Goal: Task Accomplishment & Management: Use online tool/utility

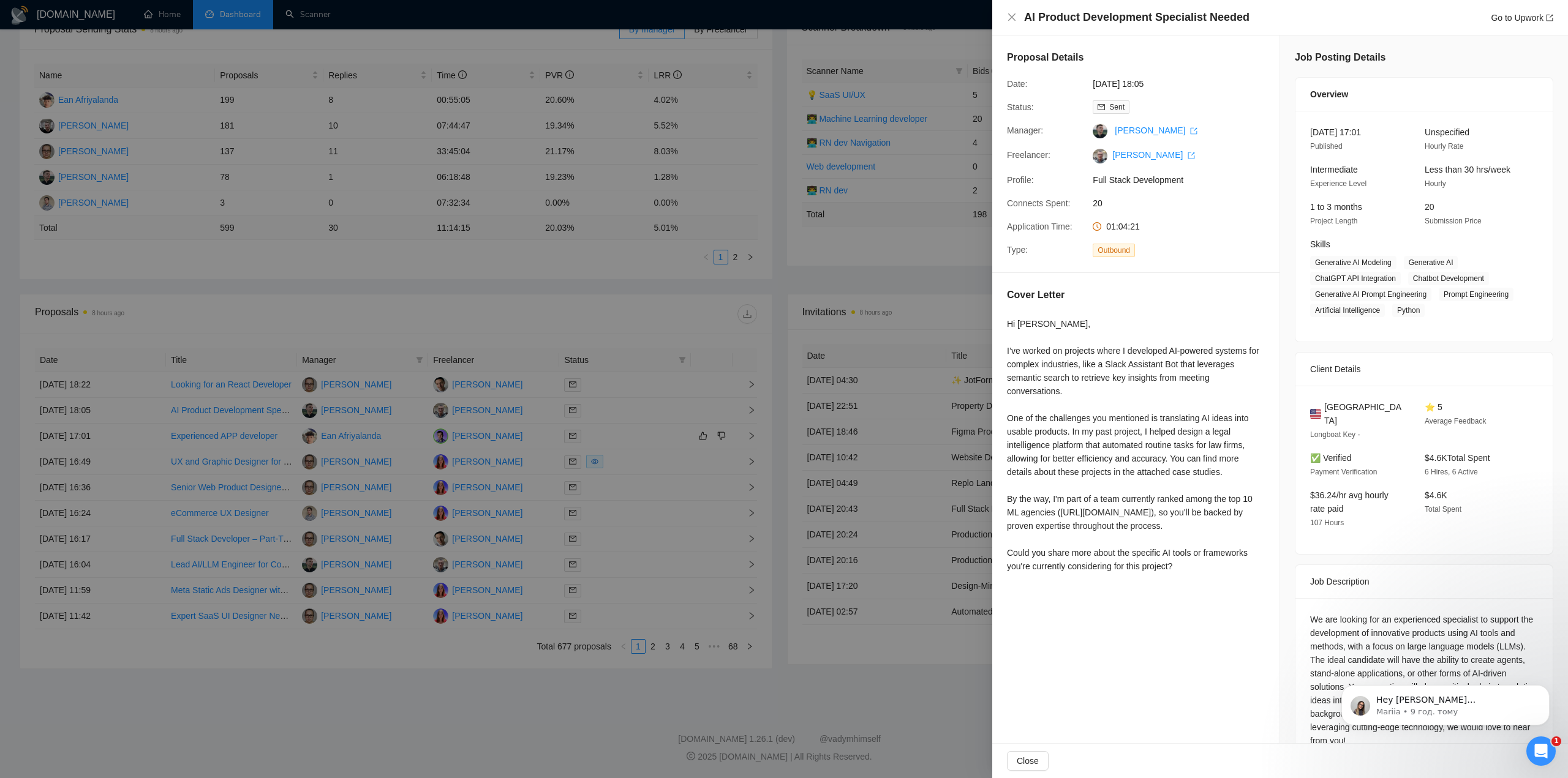
click at [174, 266] on div at bounding box center [784, 389] width 1568 height 778
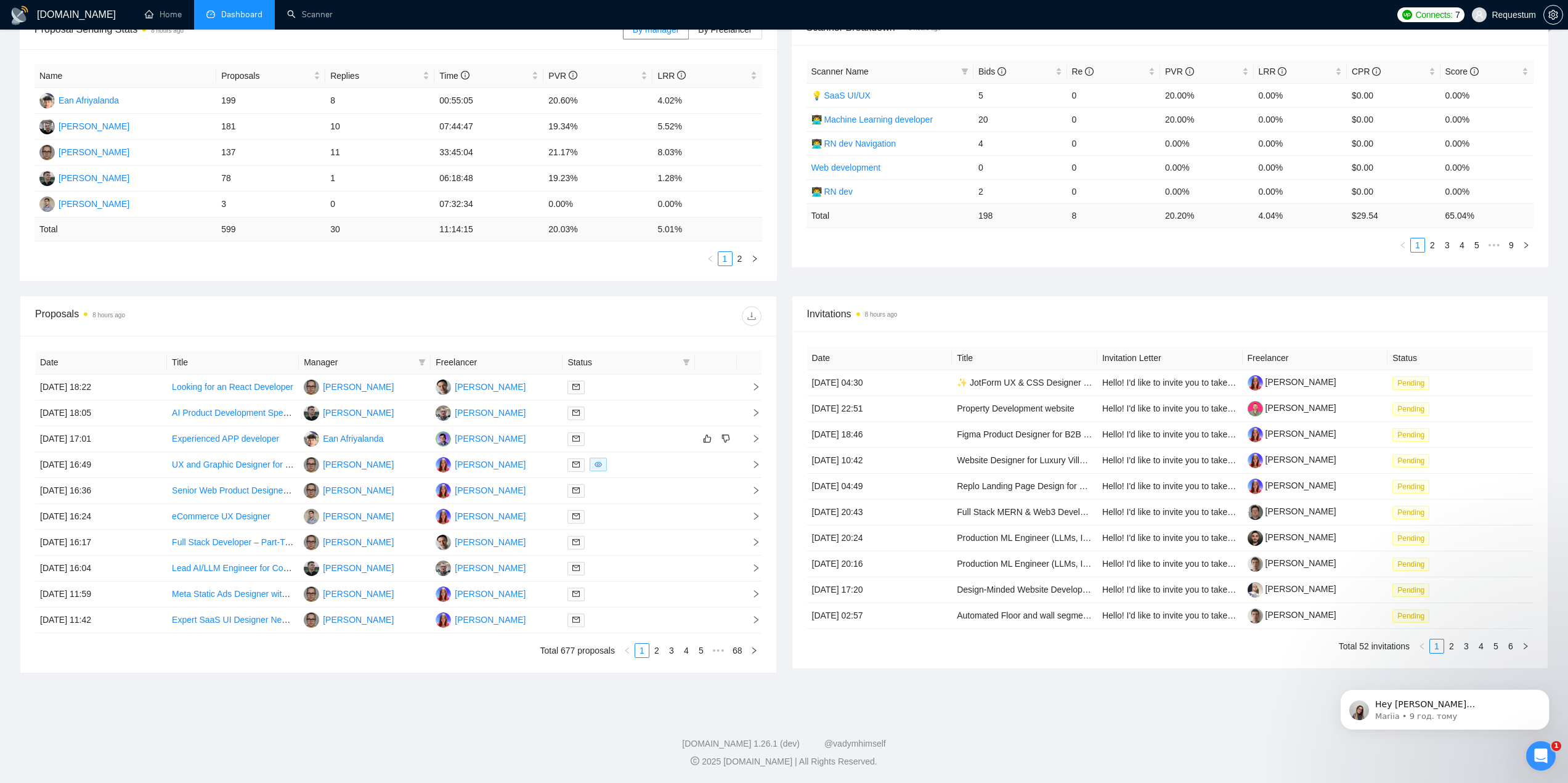
click at [229, 5] on li "Dashboard" at bounding box center [234, 15] width 81 height 30
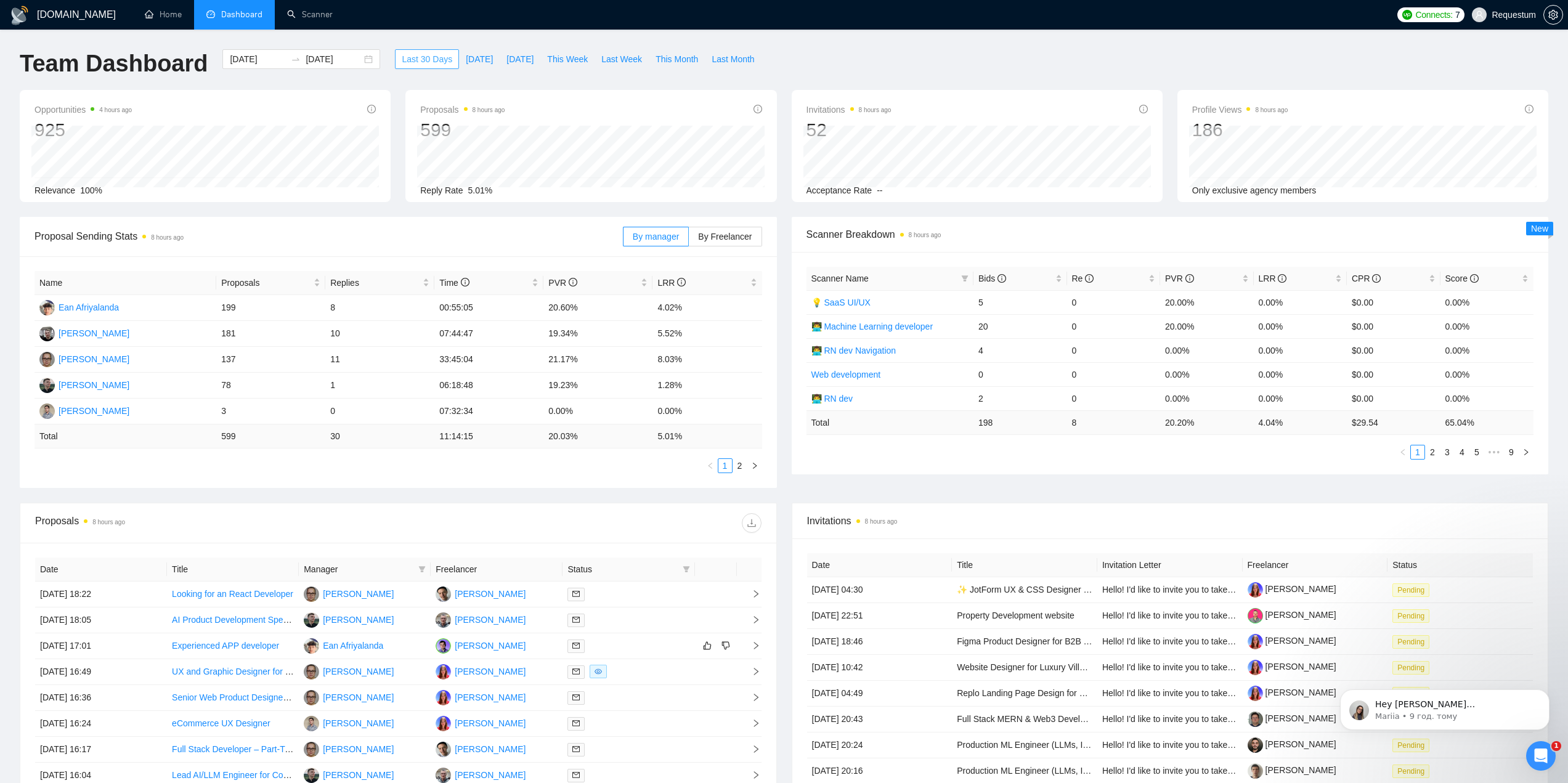
click at [414, 63] on span "Last 30 Days" at bounding box center [427, 59] width 50 height 14
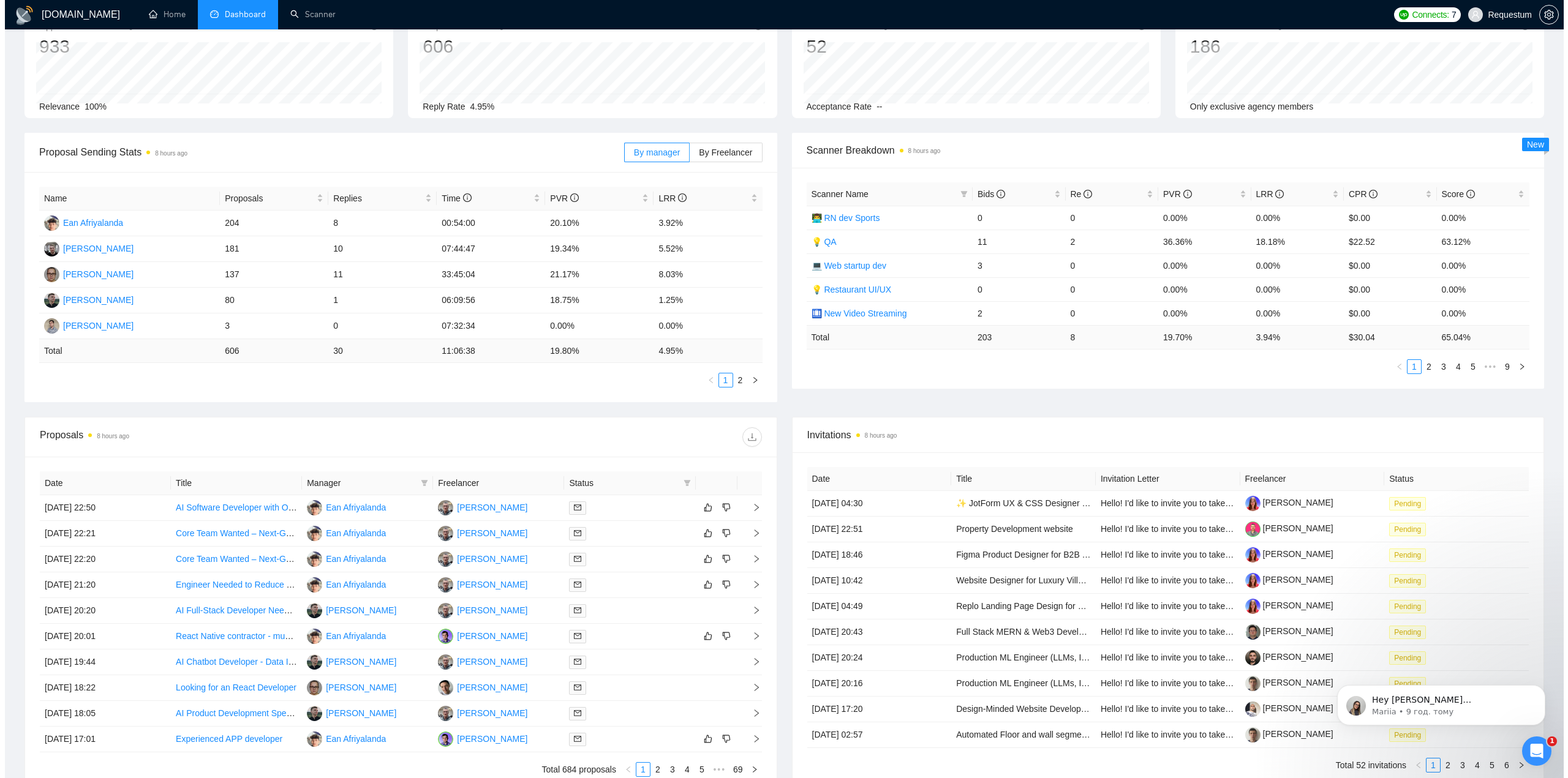
scroll to position [123, 0]
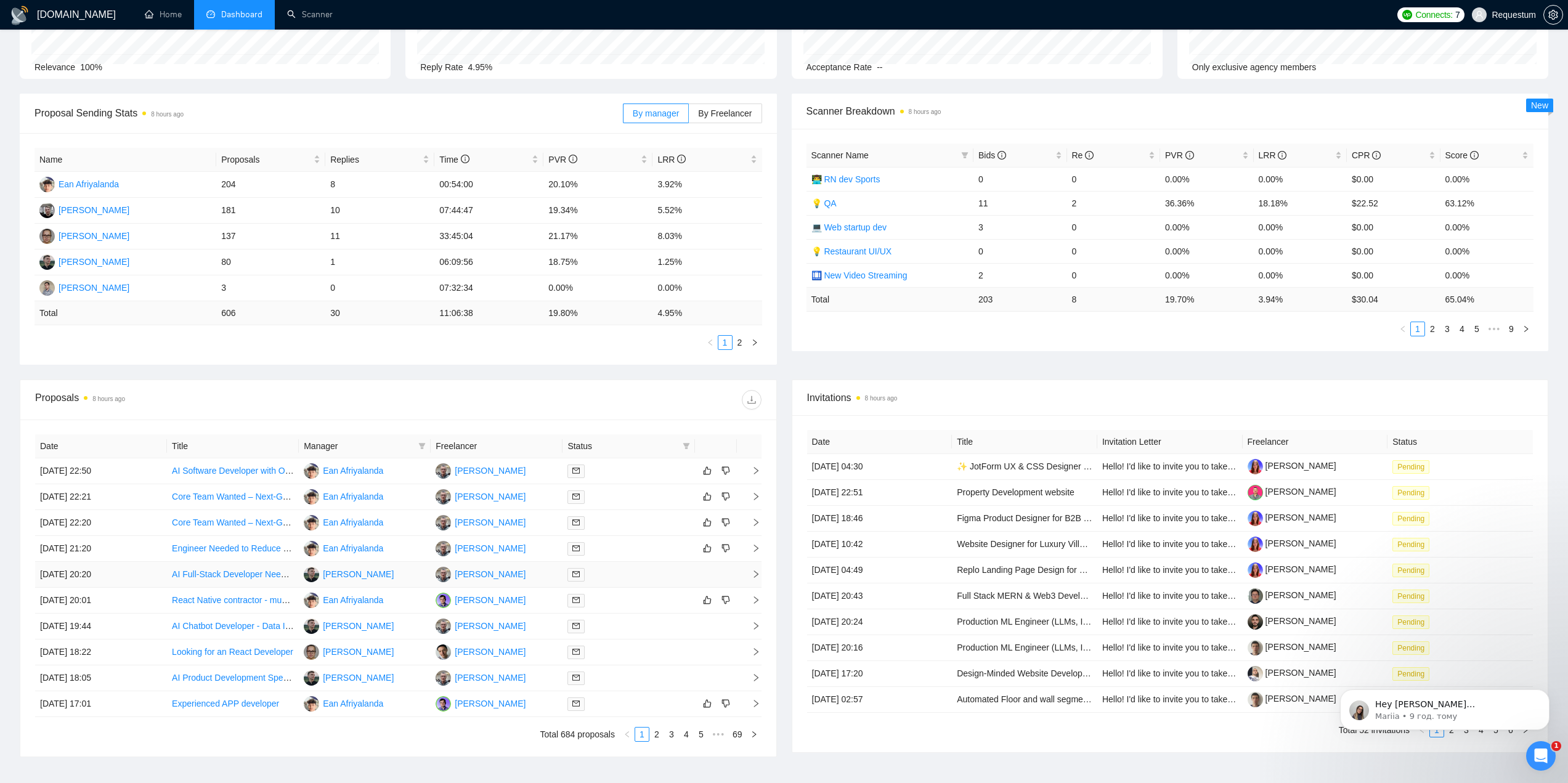
click at [252, 581] on td "AI Full-Stack Developer Needed for Innovative Project" at bounding box center [233, 575] width 132 height 26
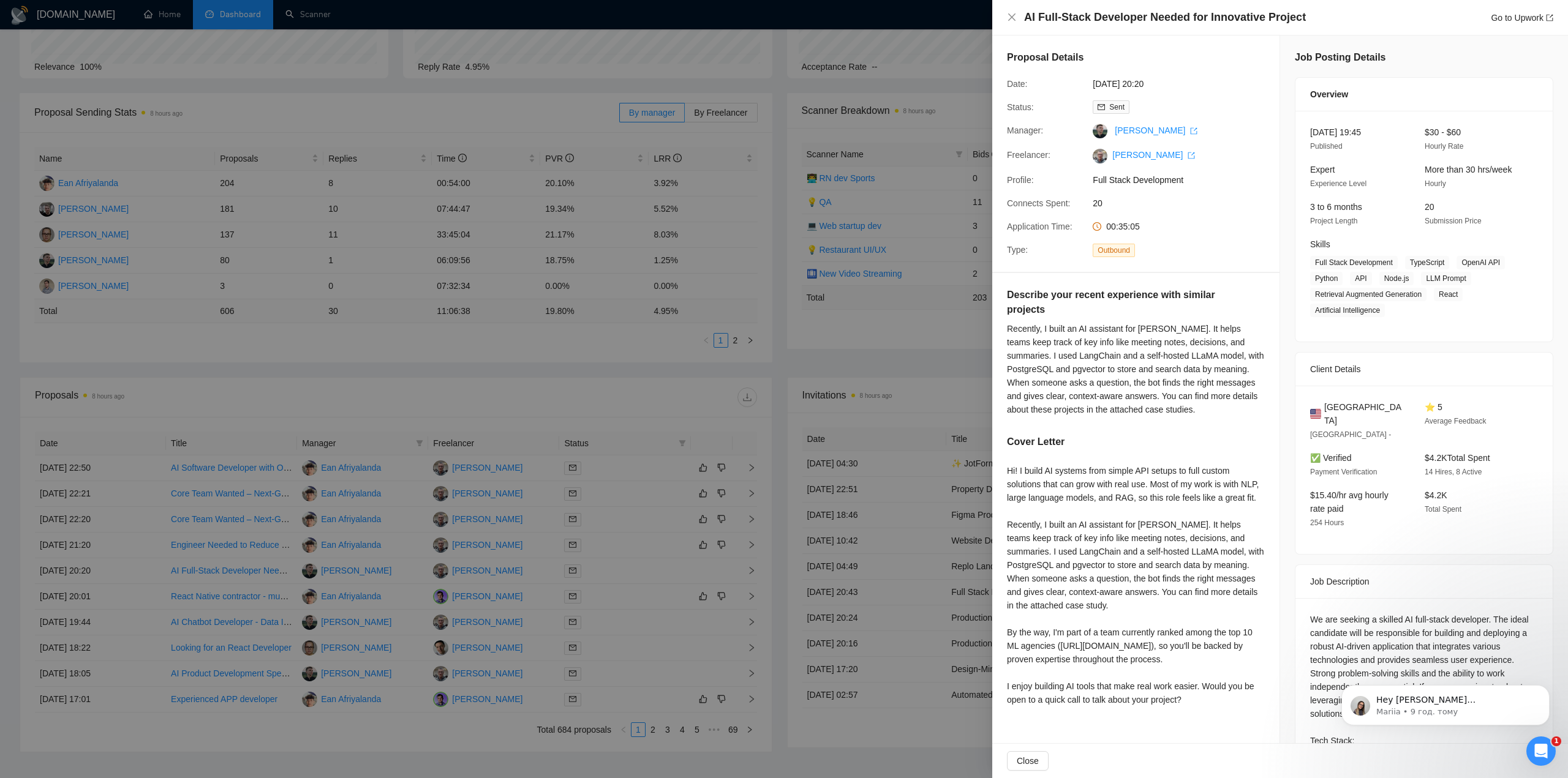
click at [293, 547] on div at bounding box center [784, 389] width 1568 height 778
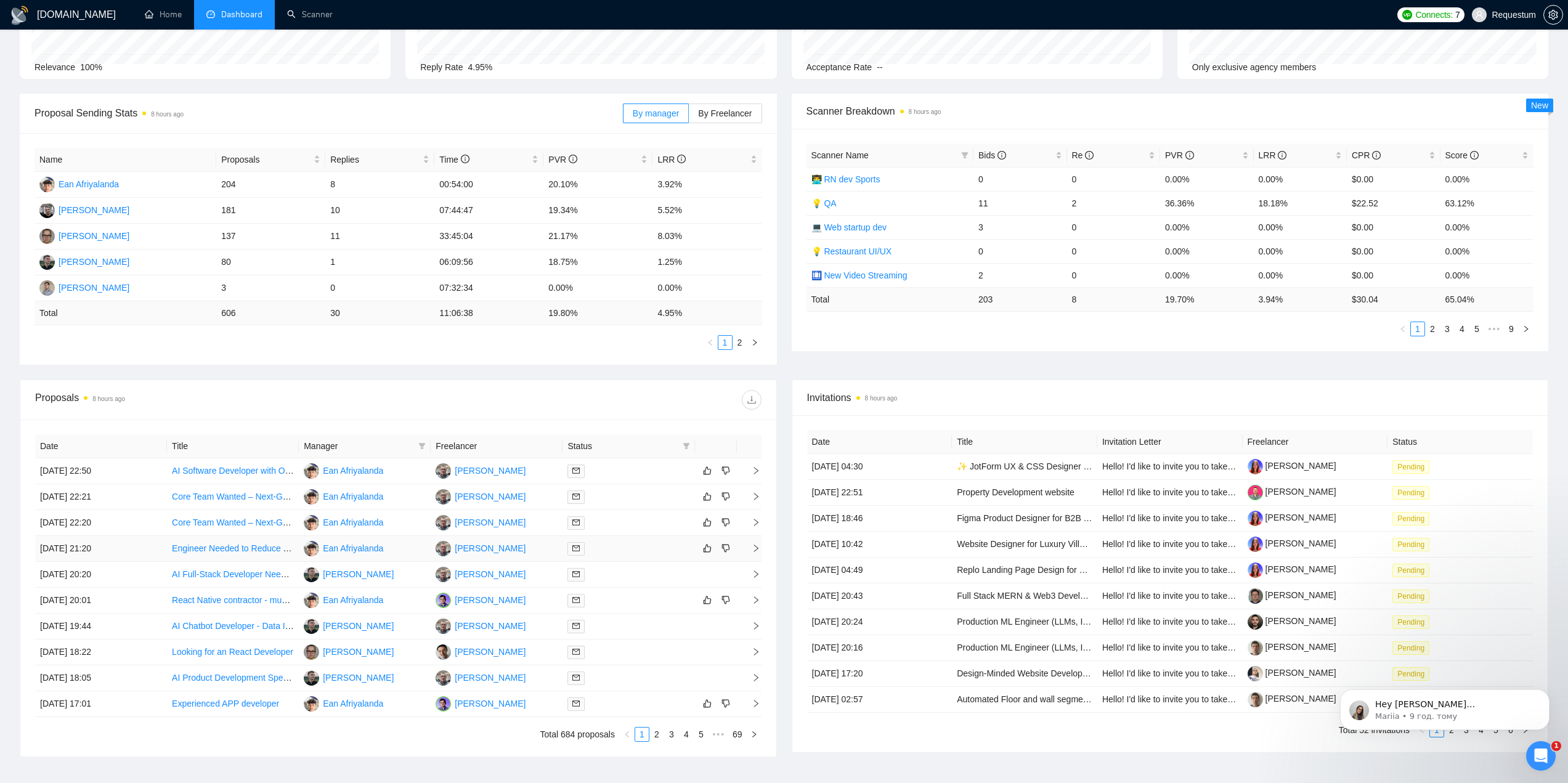
click at [295, 550] on link "Engineer Needed to Reduce Text-to-Speech (TTS) Costs" at bounding box center [281, 547] width 218 height 10
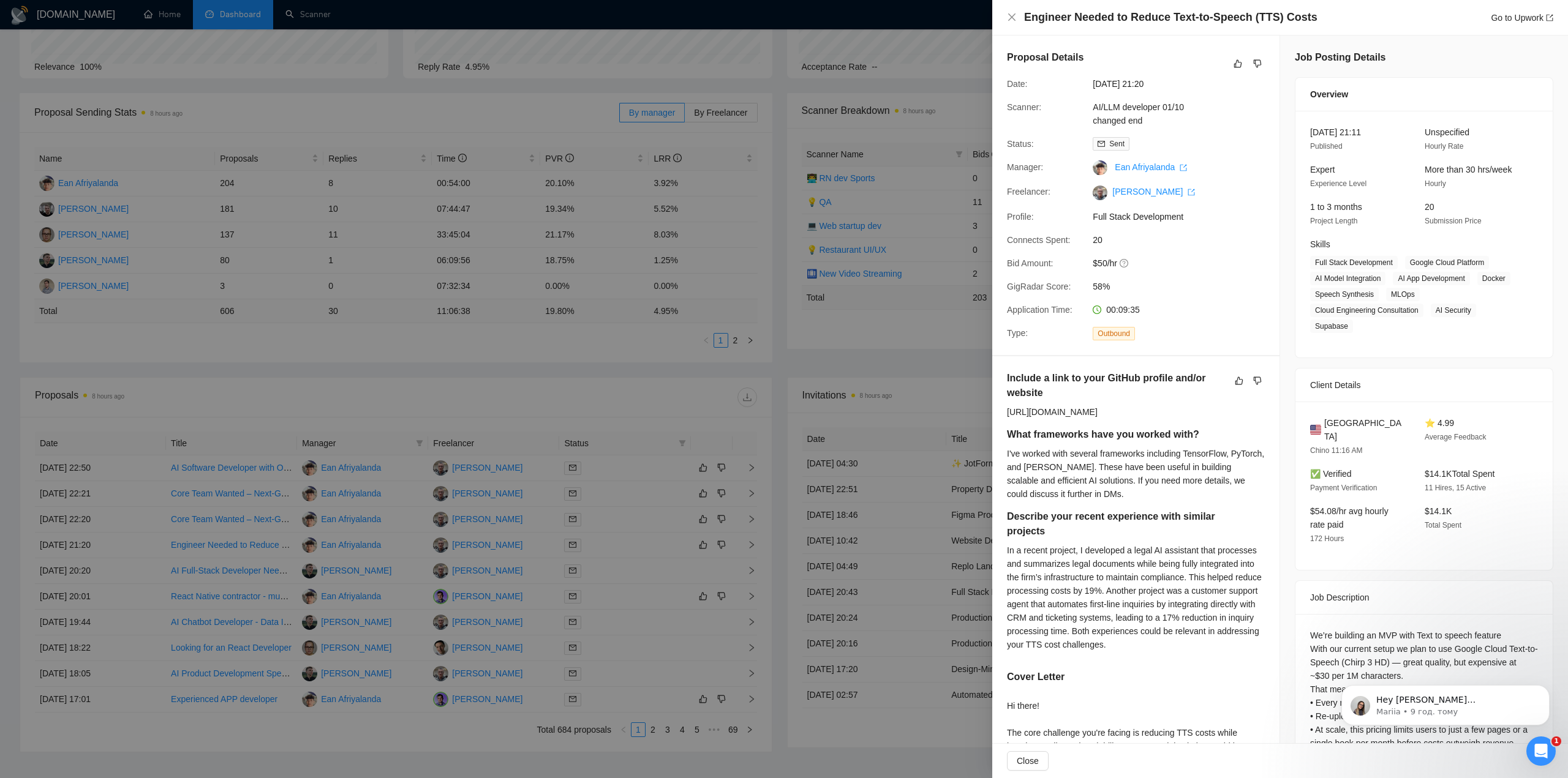
click at [390, 571] on div at bounding box center [784, 389] width 1568 height 778
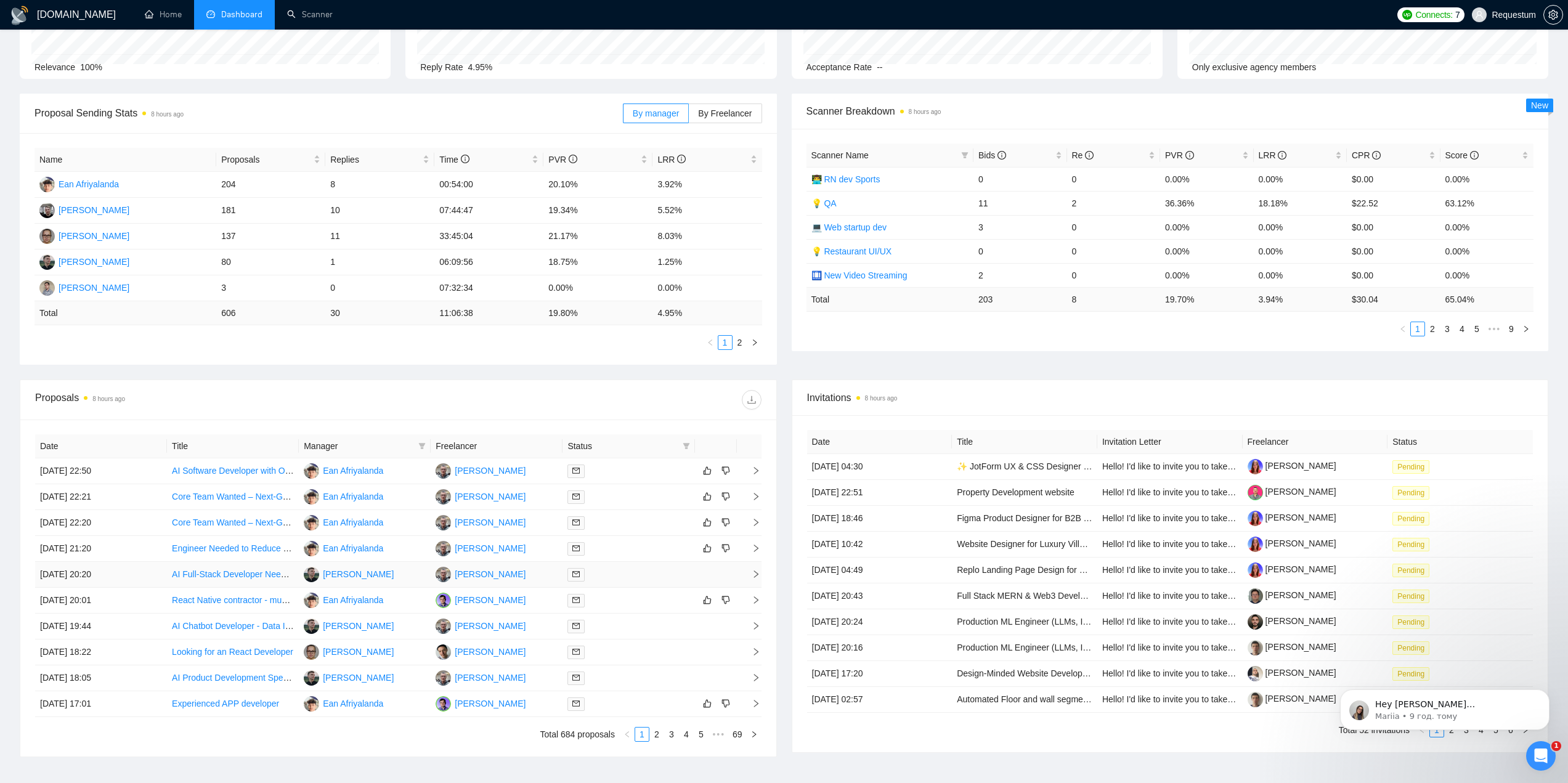
click at [397, 574] on td "[PERSON_NAME]" at bounding box center [365, 575] width 132 height 26
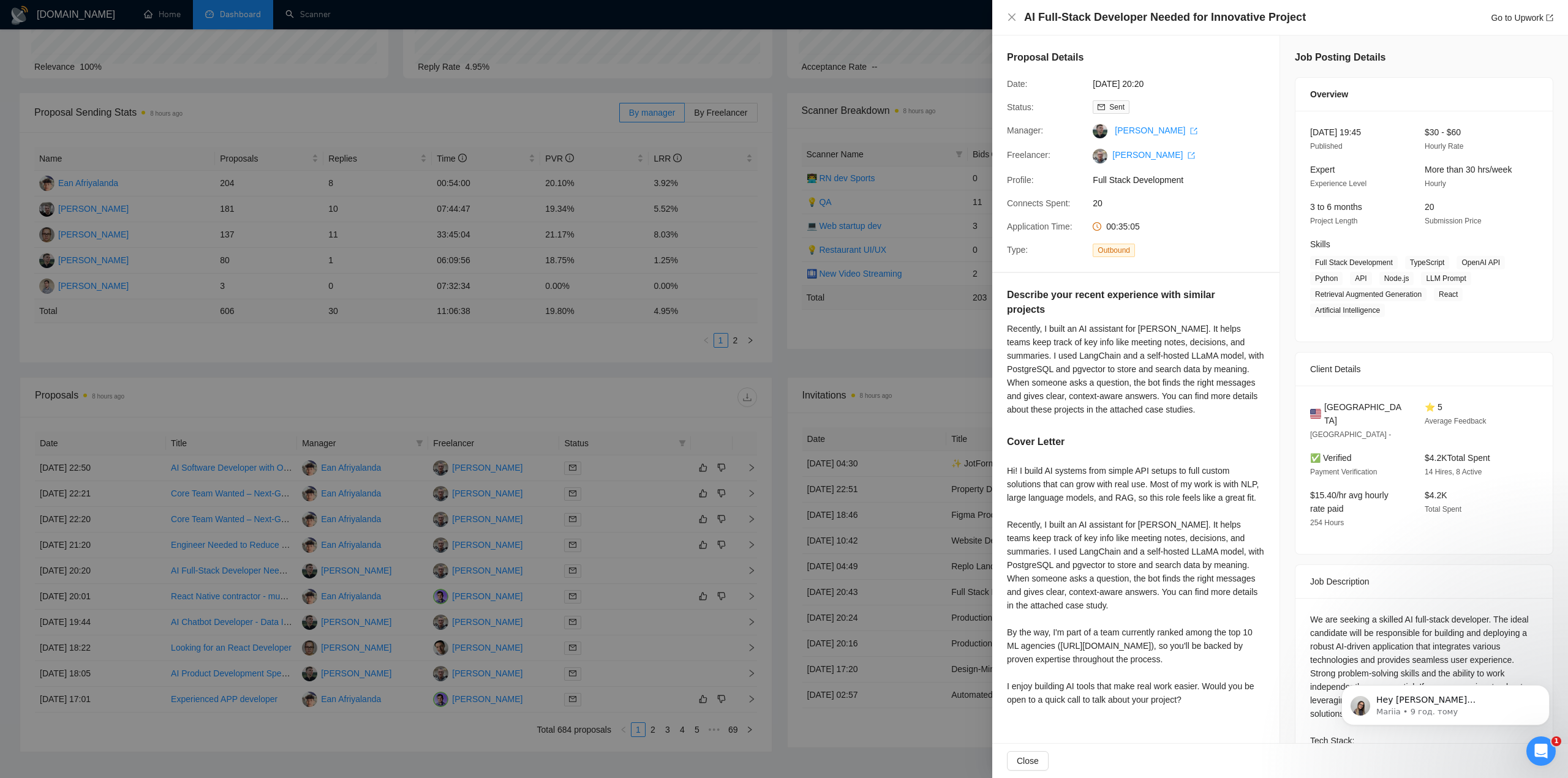
click at [399, 617] on div at bounding box center [784, 389] width 1568 height 778
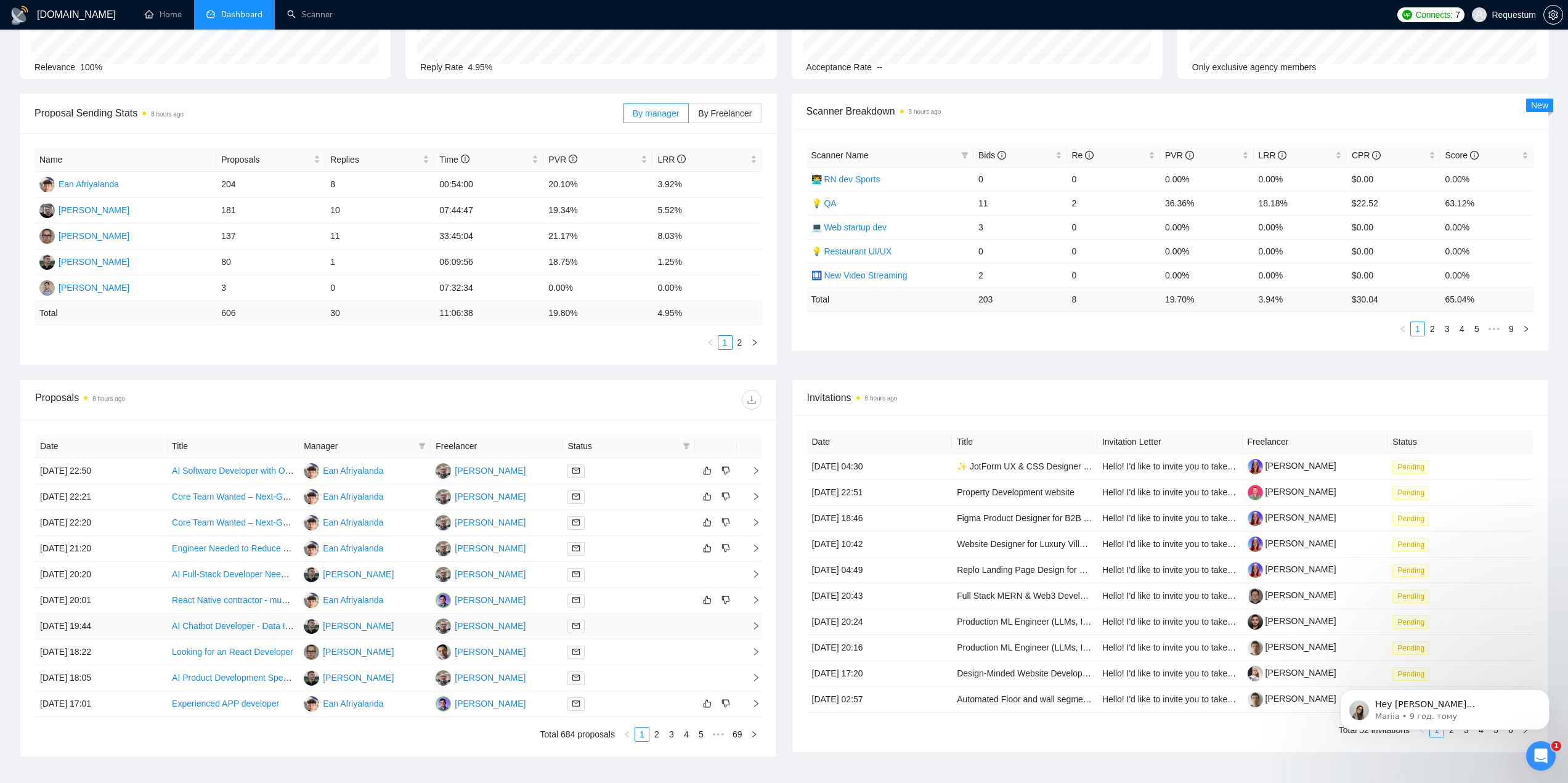
click at [404, 632] on td "[PERSON_NAME]" at bounding box center [365, 627] width 132 height 26
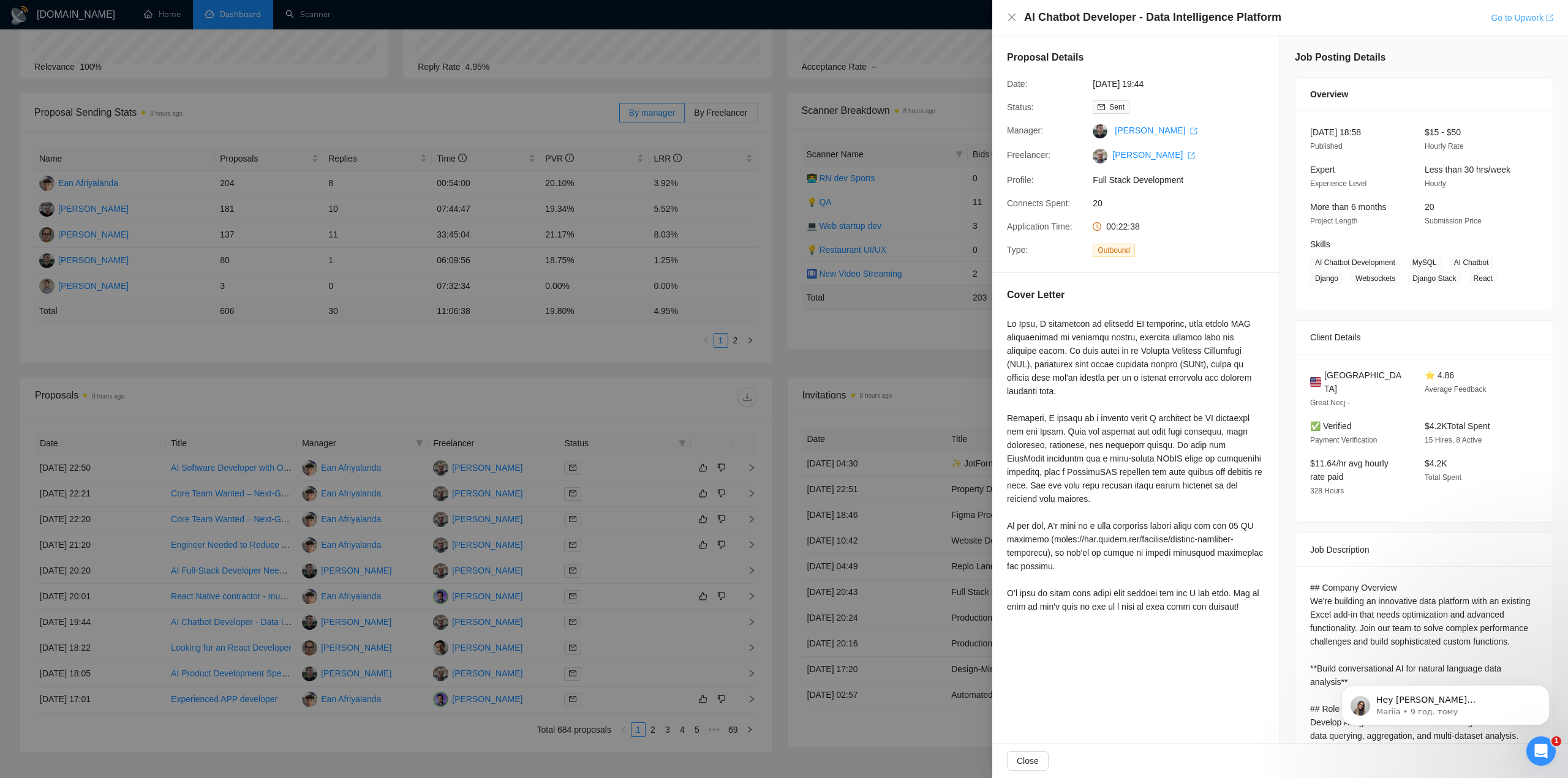
click at [1520, 13] on link "Go to Upwork" at bounding box center [1522, 17] width 62 height 9
